Goal: Transaction & Acquisition: Purchase product/service

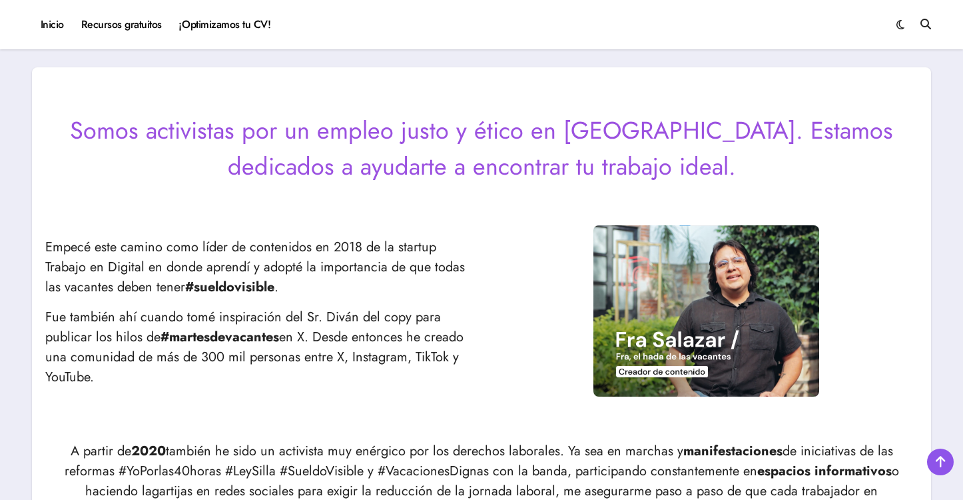
scroll to position [472, 0]
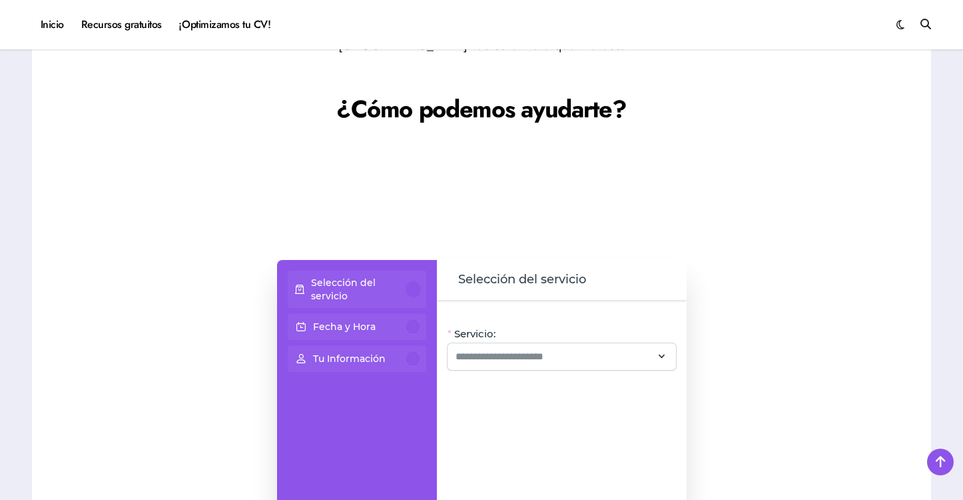
scroll to position [937, 0]
click at [328, 283] on p "Selección del servicio" at bounding box center [358, 287] width 95 height 27
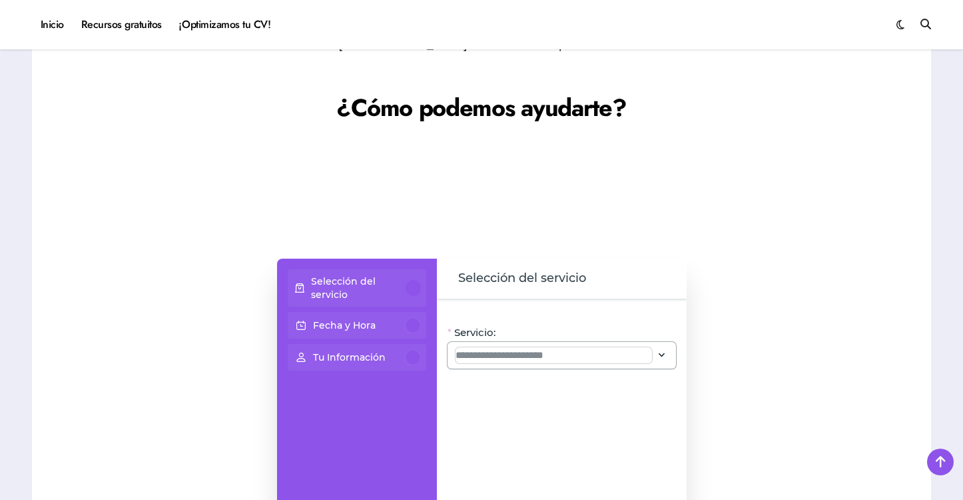
click at [502, 349] on input "Servicio:" at bounding box center [554, 355] width 197 height 16
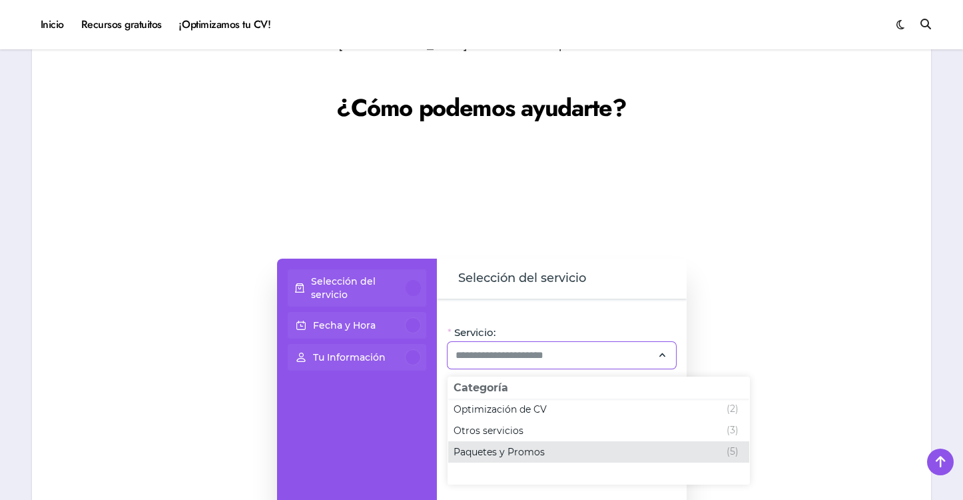
click at [519, 457] on span "Paquetes y Promos" at bounding box center [499, 451] width 91 height 13
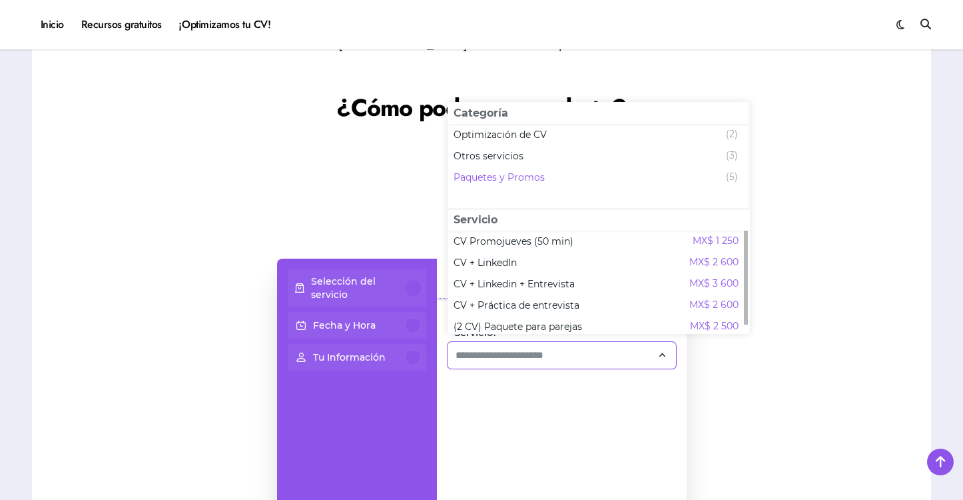
click at [518, 450] on div "Servicio: Oye, hay paquetes especiales con este servicio, ¡consúltalos! CV + Li…" at bounding box center [562, 446] width 250 height 296
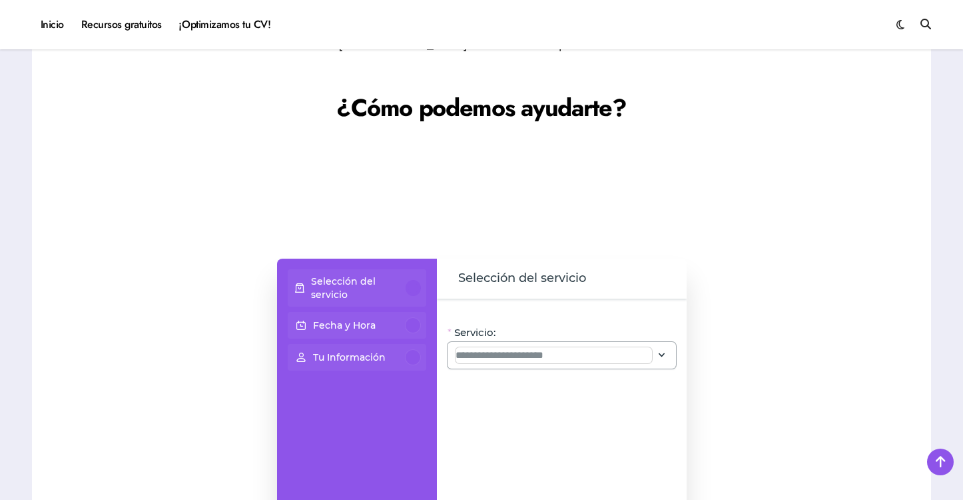
click at [521, 351] on input "Servicio:" at bounding box center [554, 355] width 197 height 16
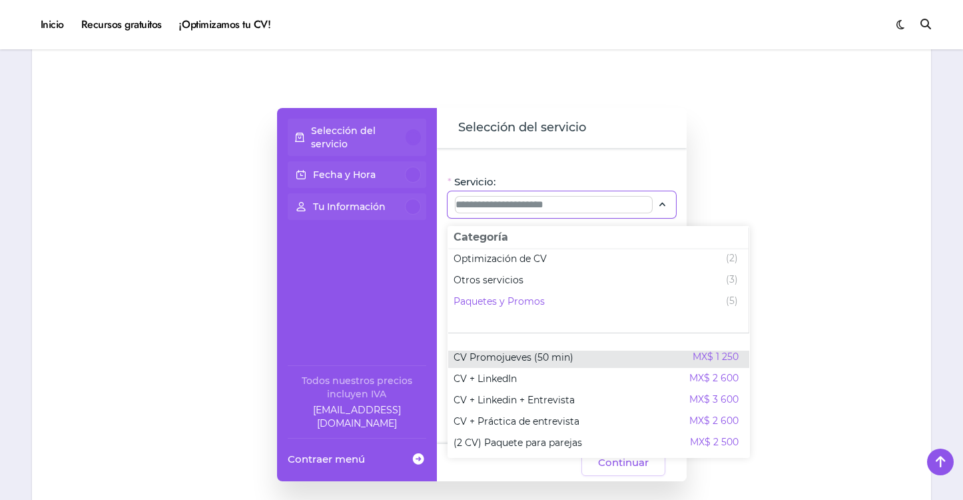
scroll to position [1101, 0]
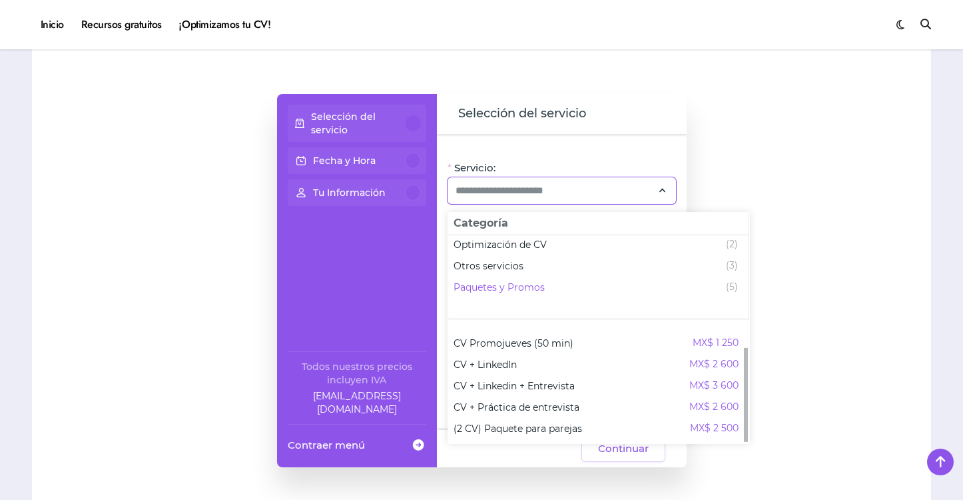
click at [785, 115] on div at bounding box center [815, 280] width 205 height 506
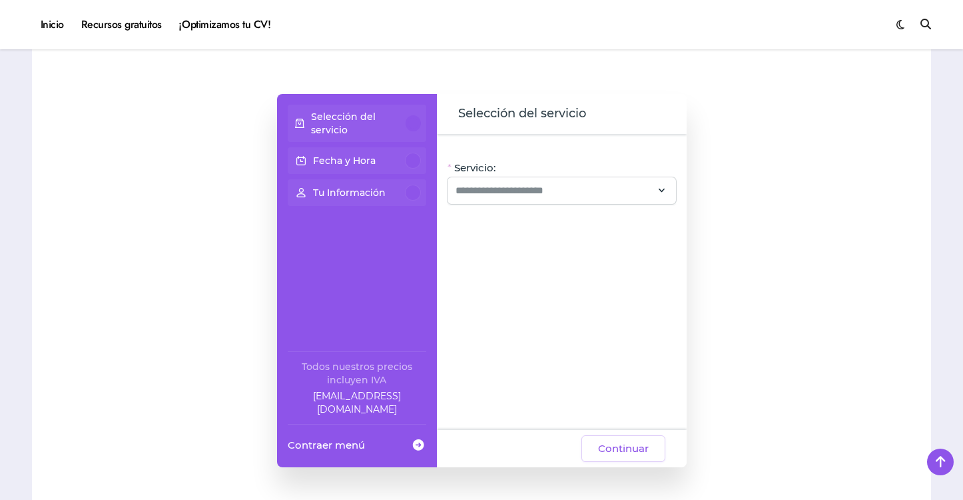
click at [410, 129] on div at bounding box center [413, 123] width 15 height 16
click at [514, 201] on div at bounding box center [562, 190] width 228 height 27
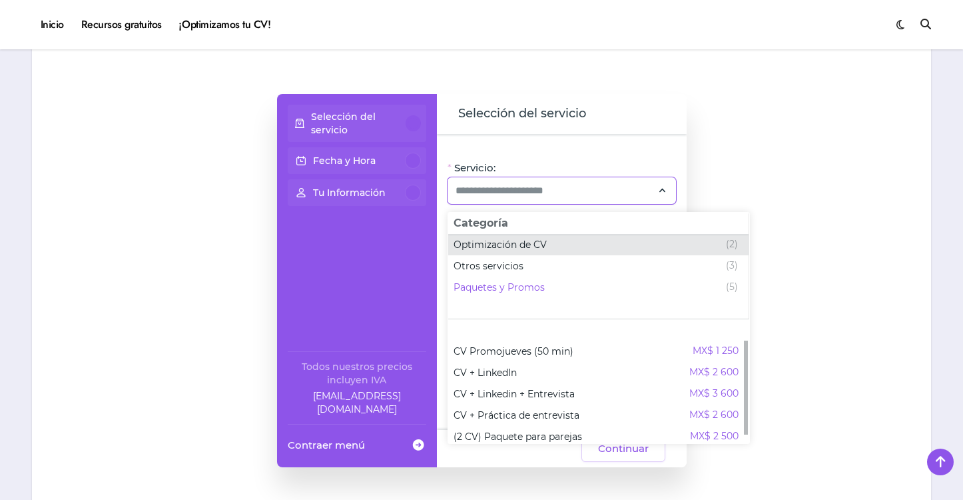
click at [518, 243] on span "Optimización de CV" at bounding box center [500, 244] width 93 height 13
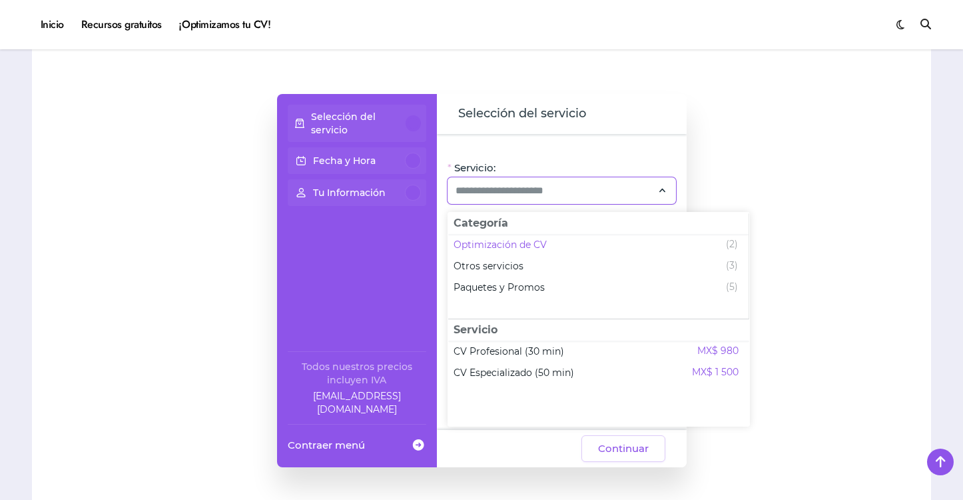
click at [755, 214] on div at bounding box center [815, 280] width 205 height 506
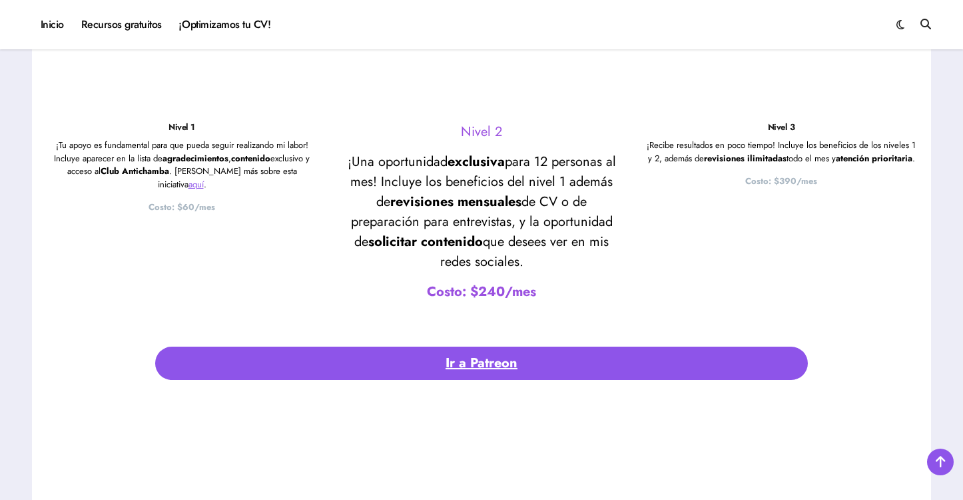
scroll to position [2855, 0]
